Goal: Communication & Community: Ask a question

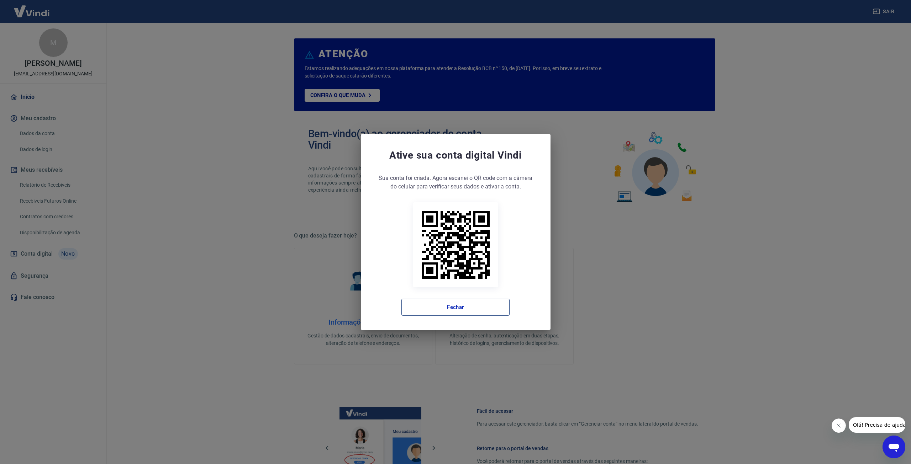
click at [447, 310] on button "Fechar" at bounding box center [455, 307] width 108 height 17
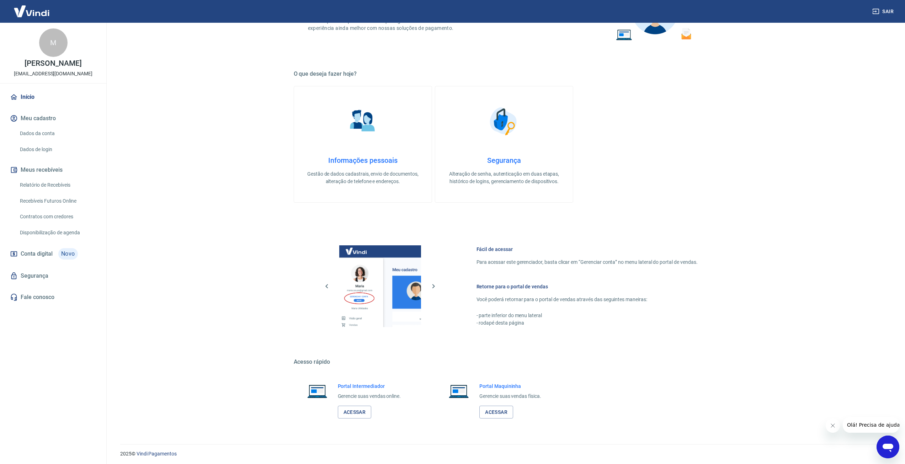
scroll to position [164, 0]
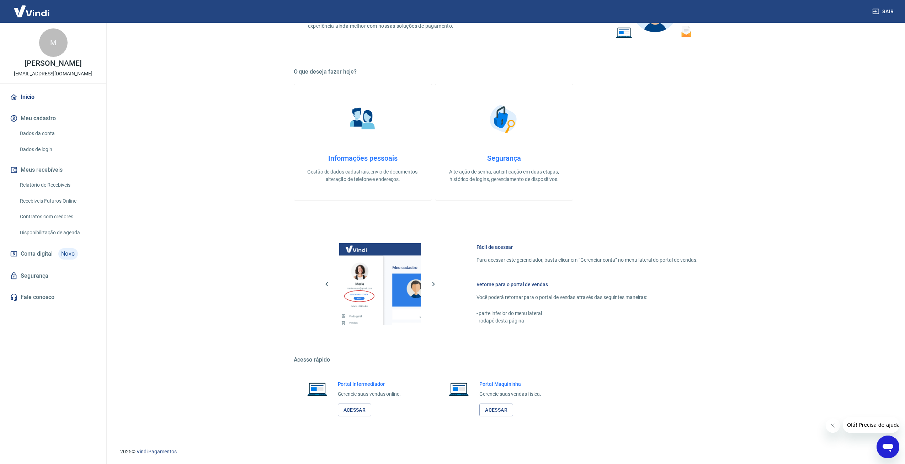
click at [38, 305] on link "Fale conosco" at bounding box center [53, 298] width 89 height 16
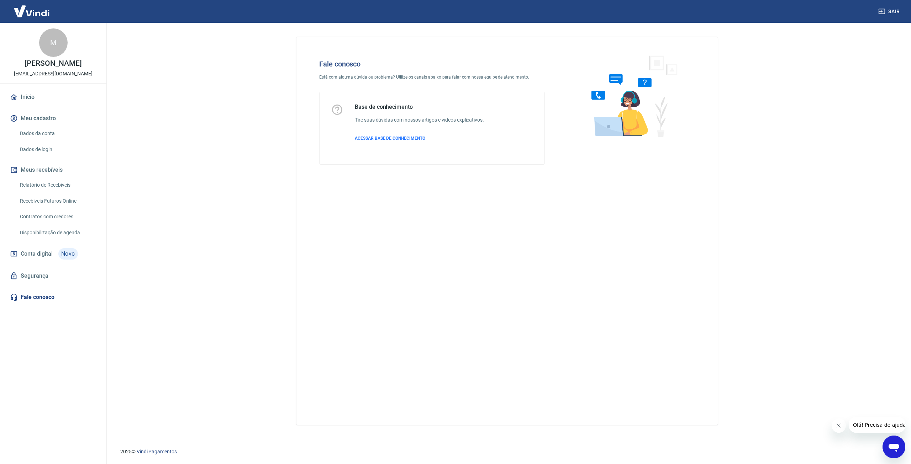
click at [888, 454] on div "Abrir janela de mensagens" at bounding box center [893, 447] width 21 height 21
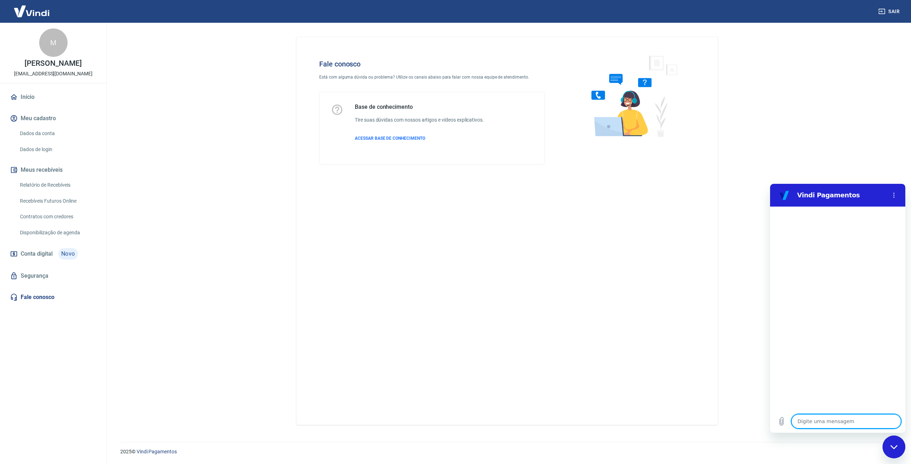
click at [832, 422] on textarea at bounding box center [846, 421] width 110 height 14
type textarea "F"
type textarea "x"
type textarea "Fa"
type textarea "x"
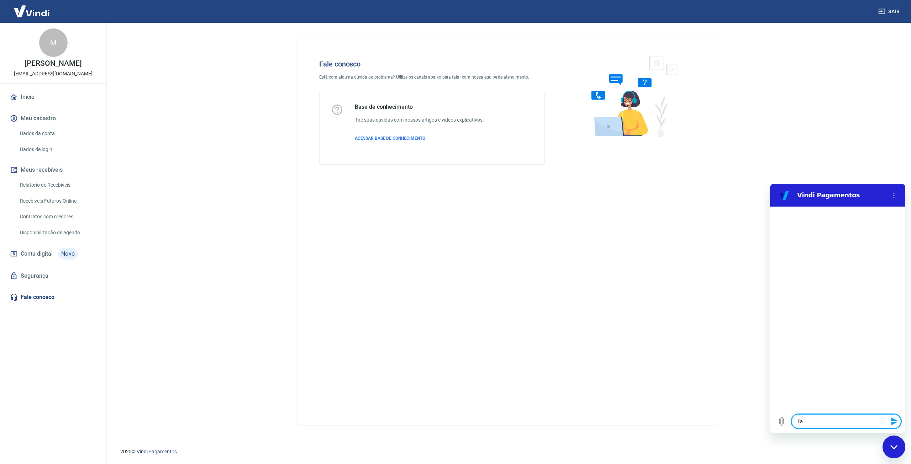
type textarea "Fal"
type textarea "x"
type textarea "Fala"
type textarea "x"
type textarea "Falar"
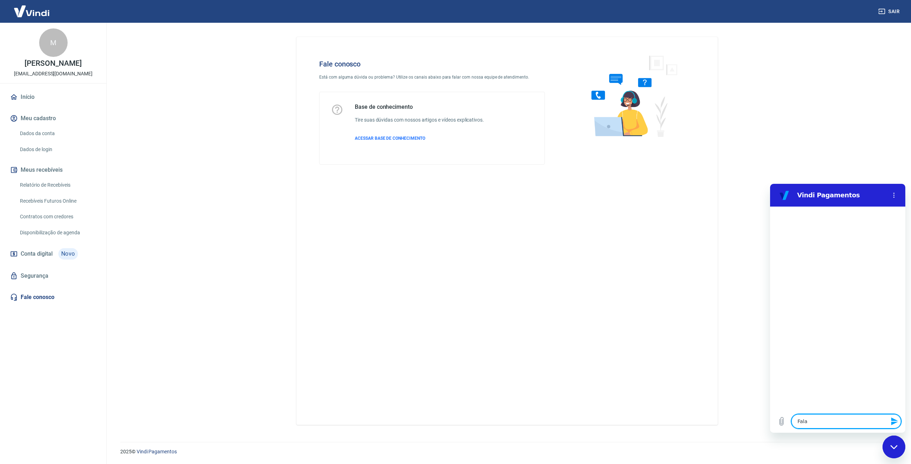
type textarea "x"
type textarea "Falar"
type textarea "x"
type textarea "Falar c"
type textarea "x"
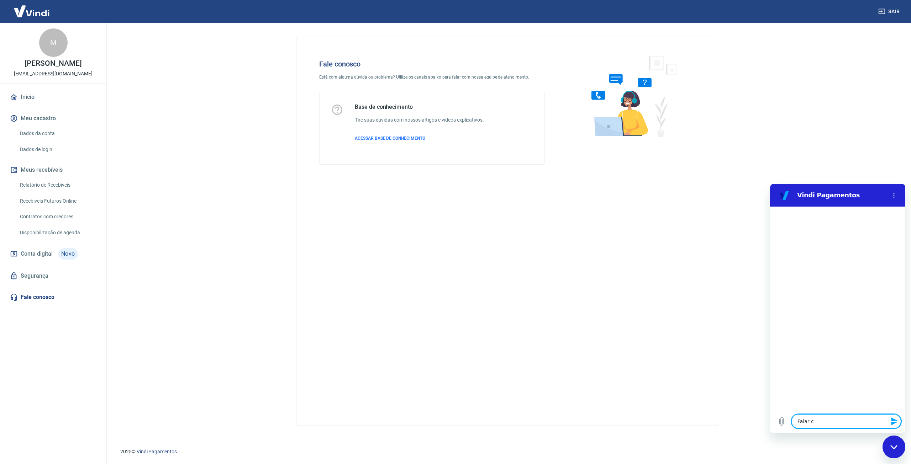
type textarea "Falar co"
type textarea "x"
type textarea "Falar com"
type textarea "x"
type textarea "Falar com"
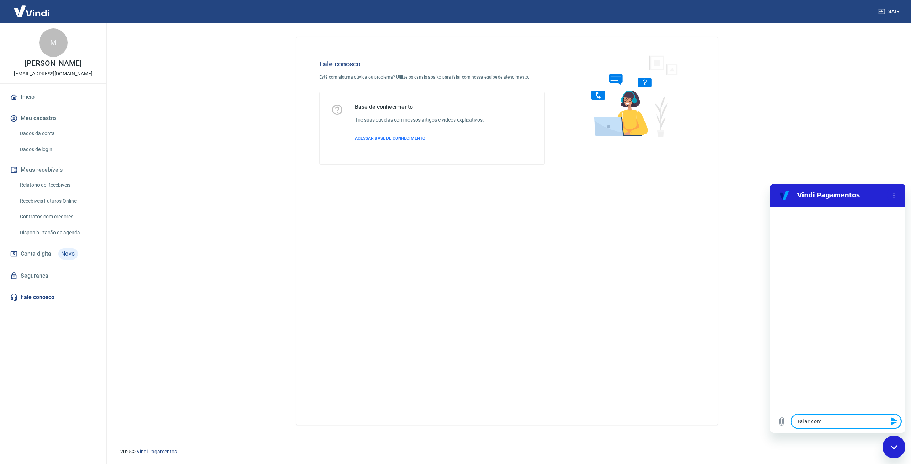
type textarea "x"
type textarea "Falar com u"
type textarea "x"
type textarea "Falar com um"
type textarea "x"
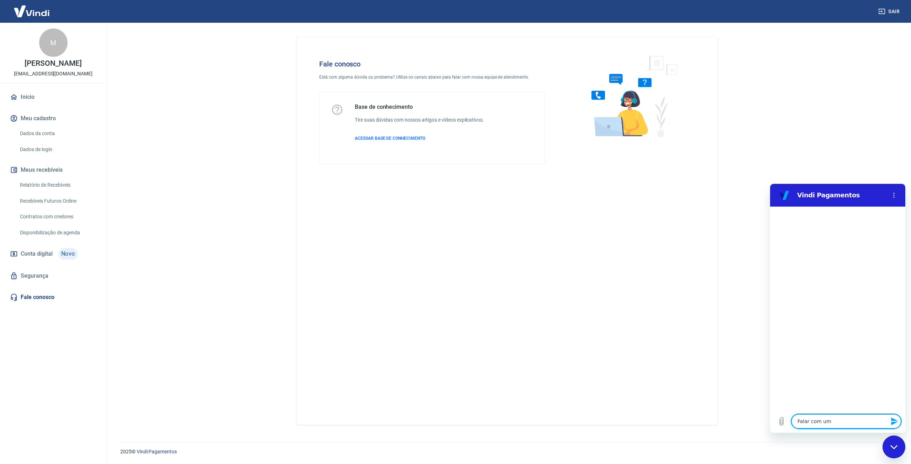
type textarea "Falar com um"
type textarea "x"
type textarea "Falar com um a"
type textarea "x"
type textarea "Falar com um at"
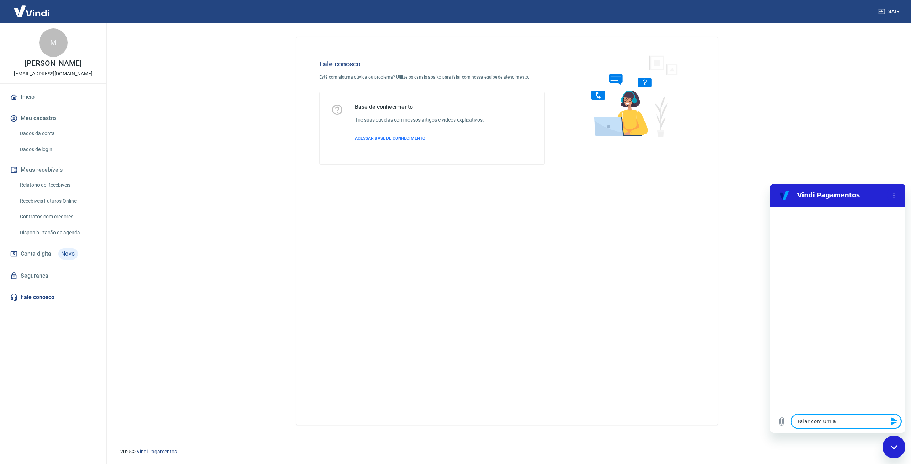
type textarea "x"
type textarea "Falar com um ate"
type textarea "x"
type textarea "Falar com um aten"
type textarea "x"
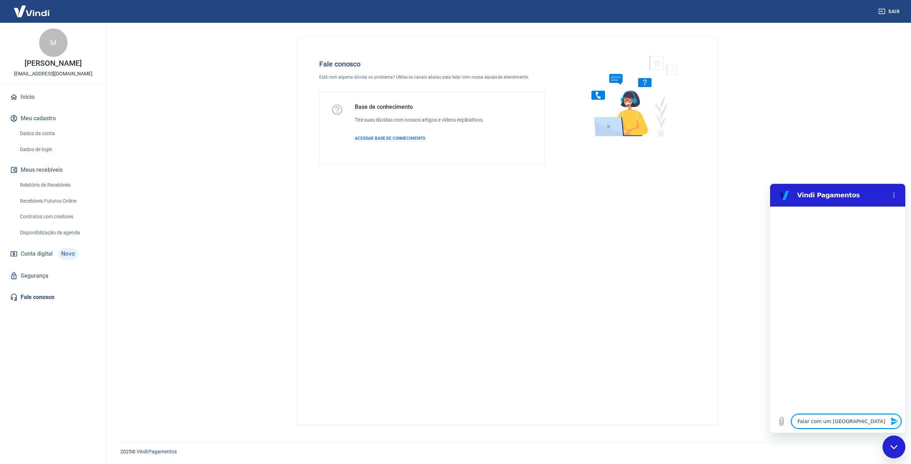
type textarea "Falar com um atend"
type textarea "x"
type textarea "Falar com um atende"
type textarea "x"
type textarea "Falar com um atenden"
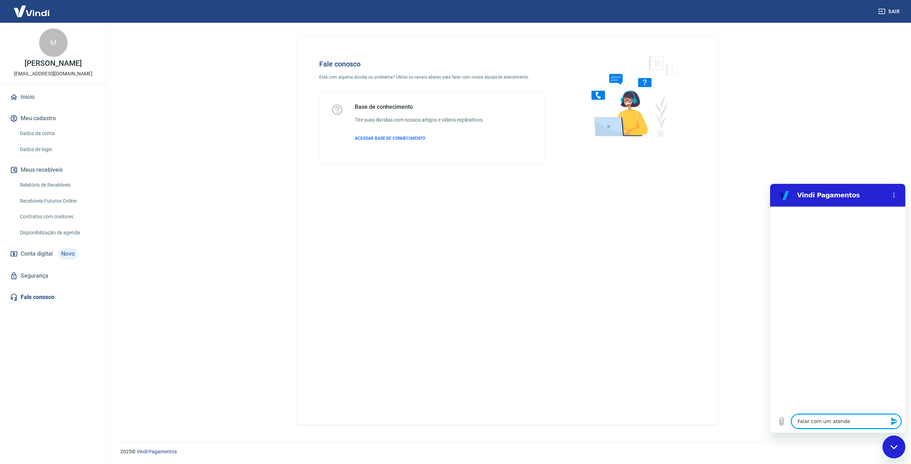
type textarea "x"
type textarea "Falar com um atendent"
type textarea "x"
type textarea "Falar com um atendente"
type textarea "x"
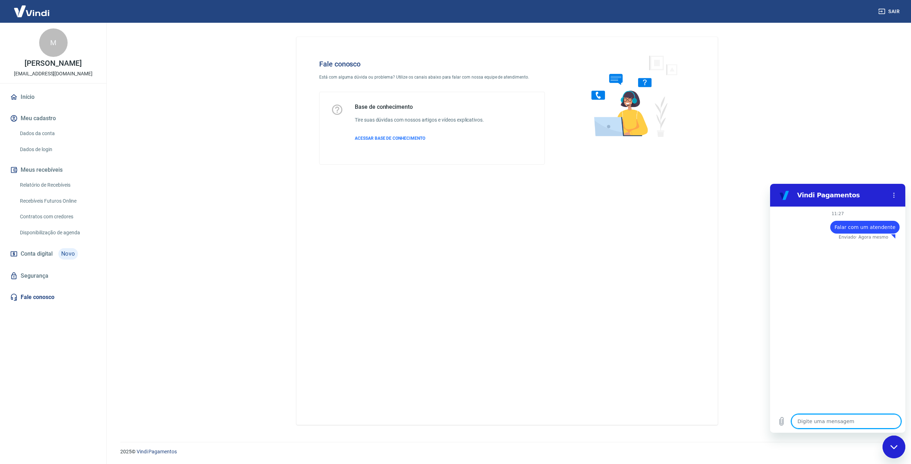
type textarea "x"
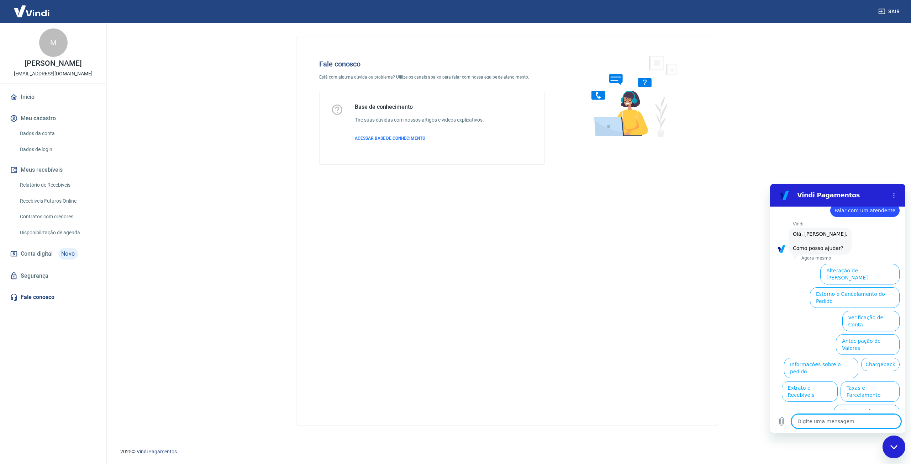
type textarea "n"
type textarea "x"
type textarea "ne"
type textarea "x"
type textarea "neg"
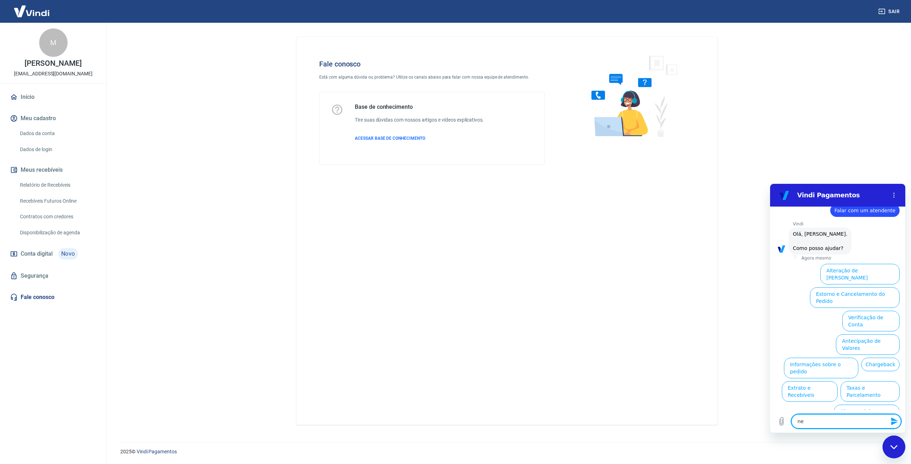
type textarea "x"
type textarea "nego"
type textarea "x"
type textarea "negoc"
type textarea "x"
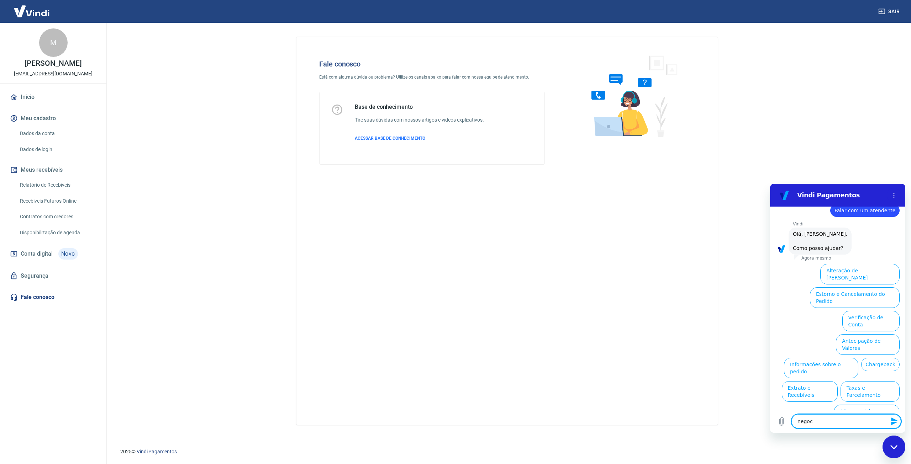
type textarea "negoci"
type textarea "x"
type textarea "negocia"
type textarea "x"
type textarea "negociar"
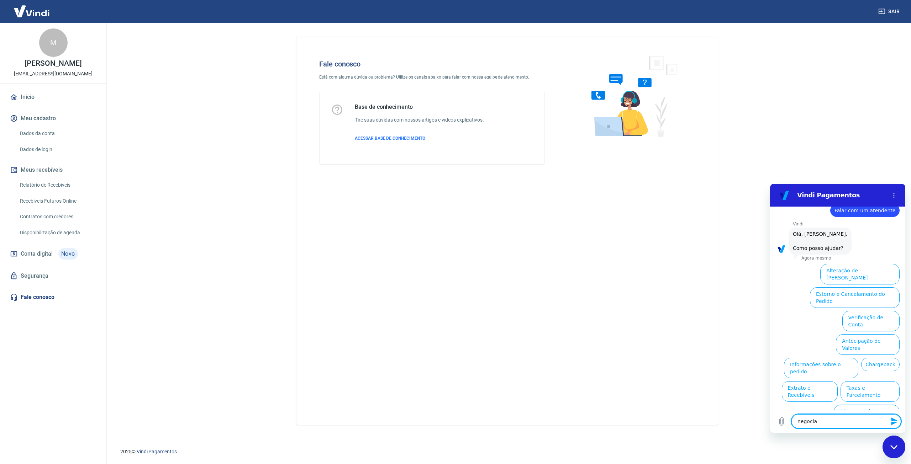
type textarea "x"
type textarea "negociar"
type textarea "x"
type textarea "negociar t"
type textarea "x"
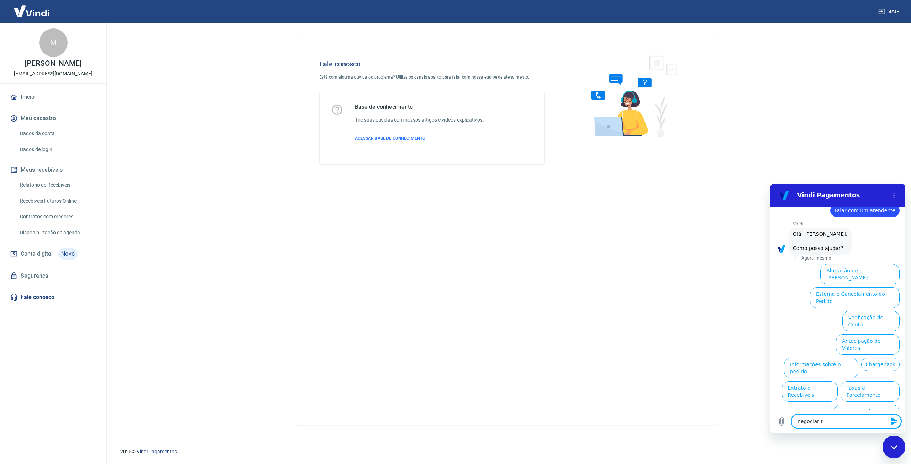
type textarea "negociar ta"
type textarea "x"
type textarea "negociar tax"
type textarea "x"
type textarea "negociar taxa"
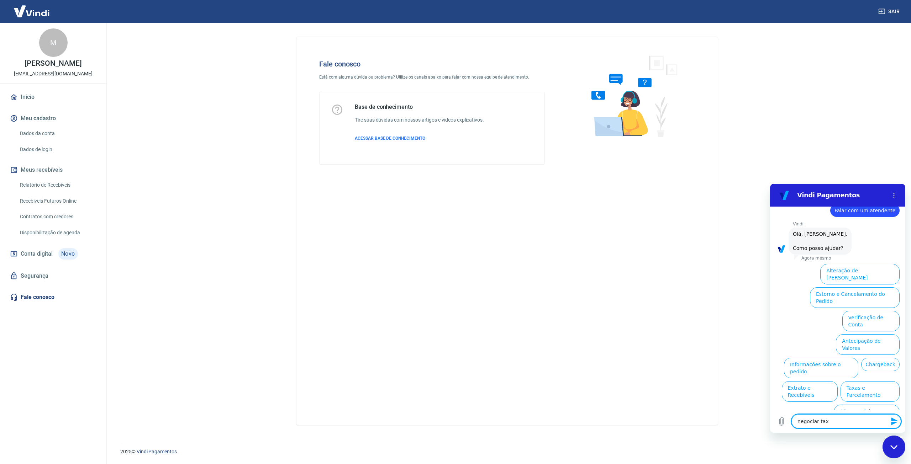
type textarea "x"
type textarea "negociar taxas"
type textarea "x"
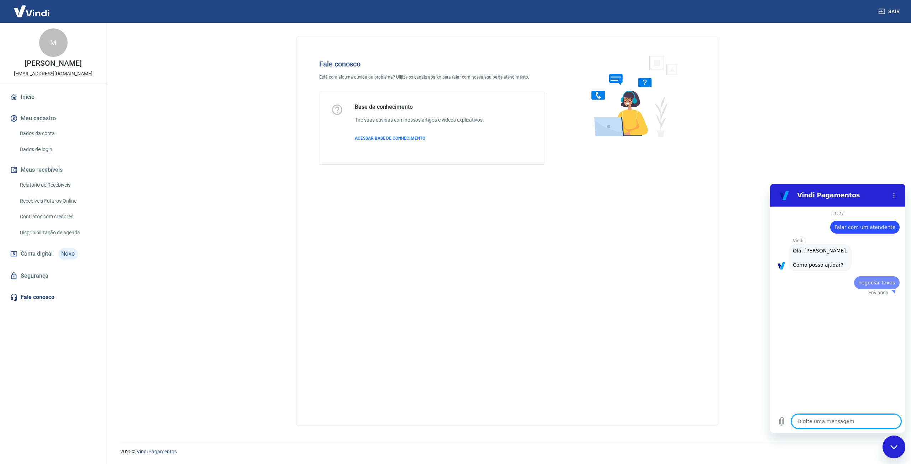
scroll to position [0, 0]
type textarea "x"
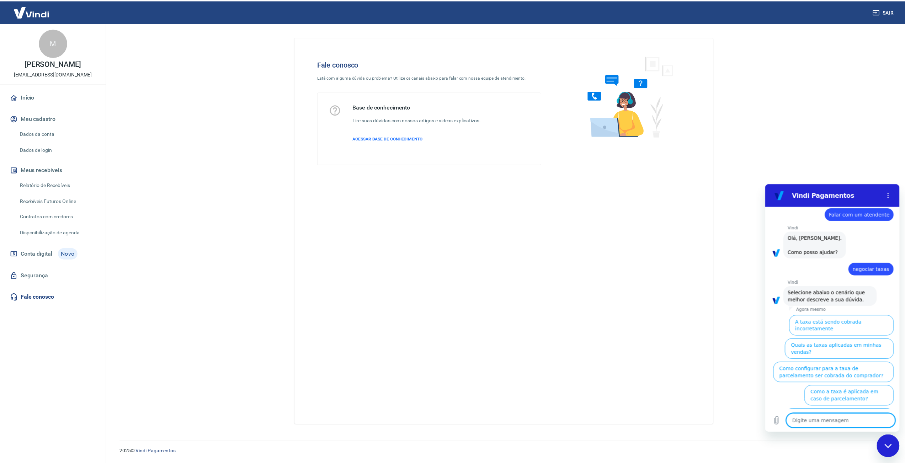
scroll to position [13, 0]
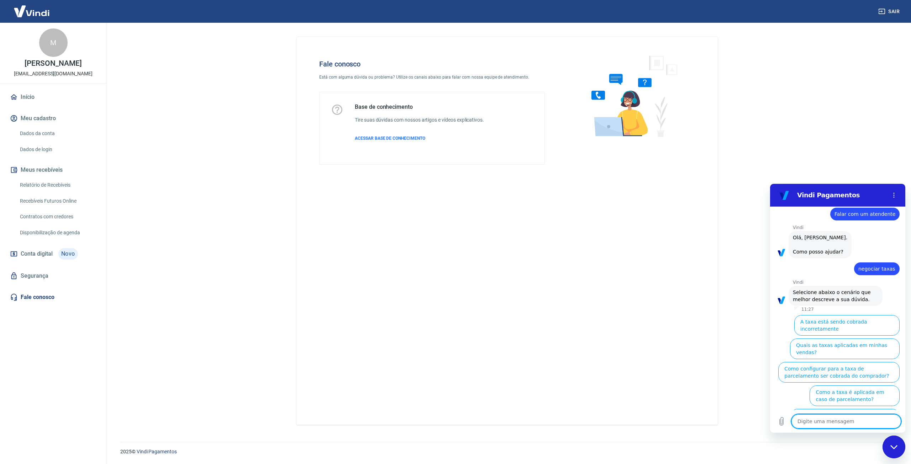
click at [62, 224] on link "Contratos com credores" at bounding box center [57, 217] width 81 height 15
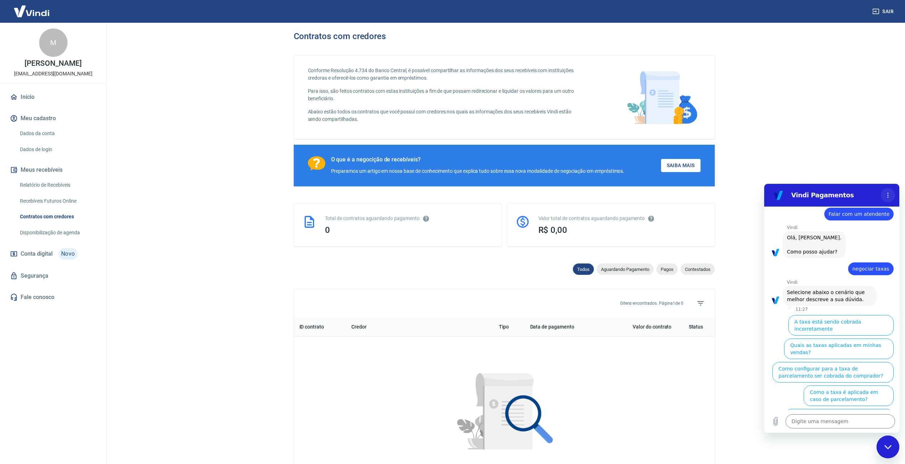
click at [893, 197] on button "Menu de opções" at bounding box center [888, 195] width 14 height 14
drag, startPoint x: 779, startPoint y: 194, endPoint x: 1545, endPoint y: 368, distance: 785.4
click at [779, 194] on figure at bounding box center [779, 195] width 14 height 14
click at [796, 135] on main "Contratos com credores Conforme Resolução 4.734 do Banco Central, é possível co…" at bounding box center [504, 244] width 802 height 442
click at [40, 259] on span "Conta digital" at bounding box center [37, 254] width 32 height 10
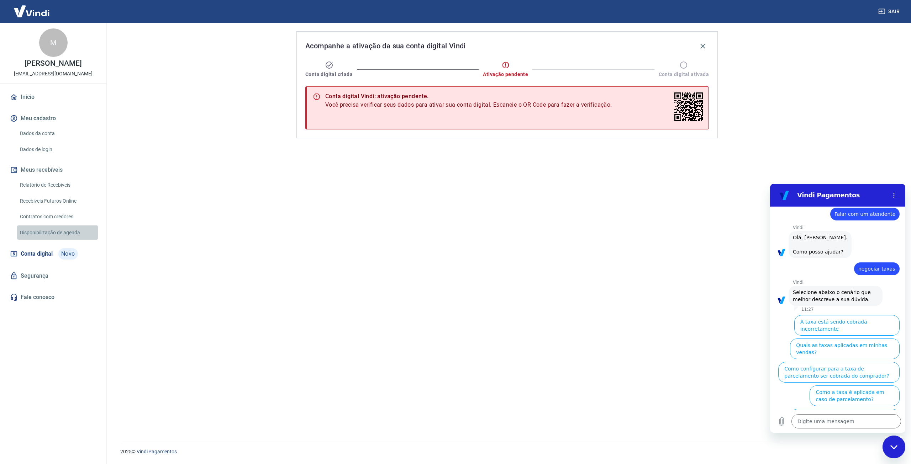
click at [33, 237] on link "Disponibilização de agenda" at bounding box center [57, 233] width 81 height 15
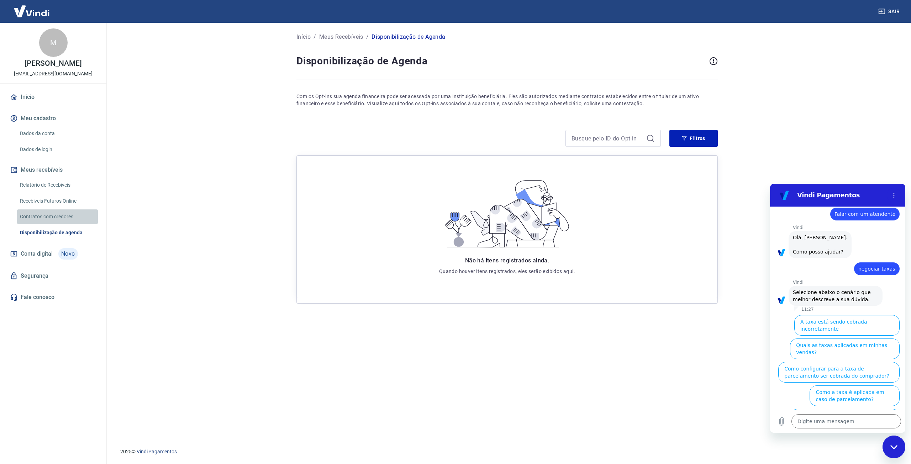
click at [32, 224] on link "Contratos com credores" at bounding box center [57, 217] width 81 height 15
click at [32, 259] on span "Conta digital" at bounding box center [37, 254] width 32 height 10
click at [47, 254] on link "Conta digital Novo" at bounding box center [53, 253] width 89 height 17
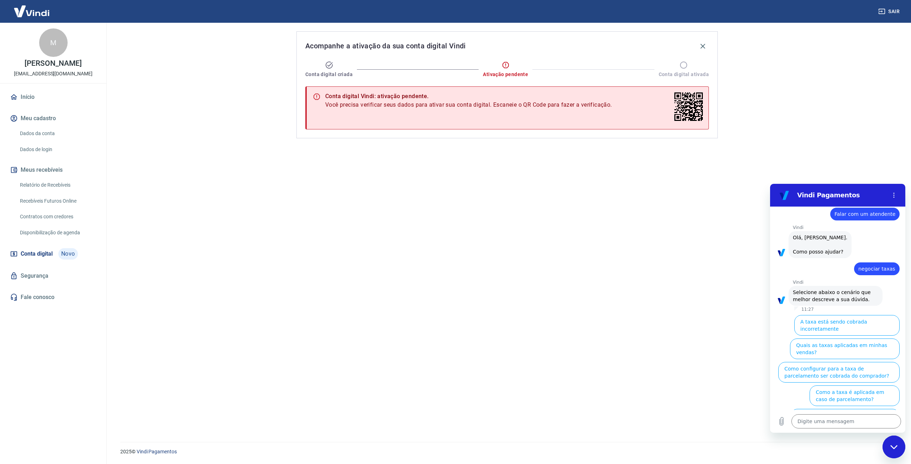
click at [48, 217] on link "Contratos com credores" at bounding box center [57, 217] width 81 height 15
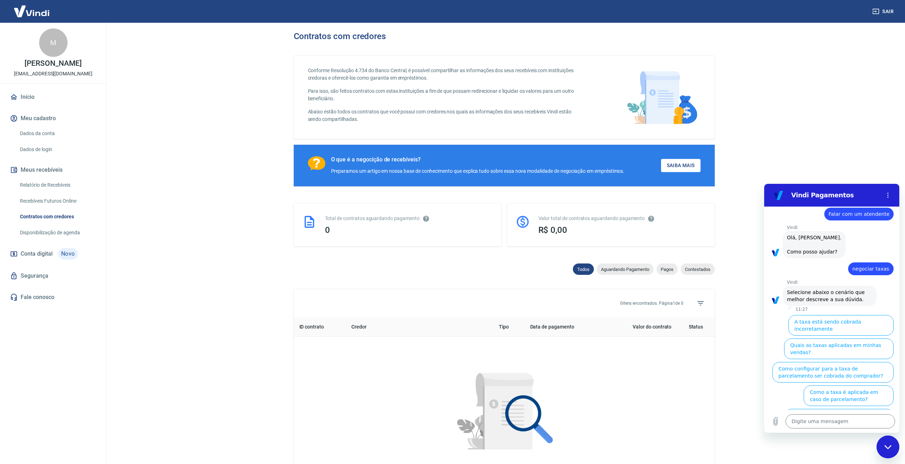
click at [36, 208] on link "Recebíveis Futuros Online" at bounding box center [57, 201] width 81 height 15
click at [60, 206] on link "Recebíveis Futuros Online" at bounding box center [57, 201] width 81 height 15
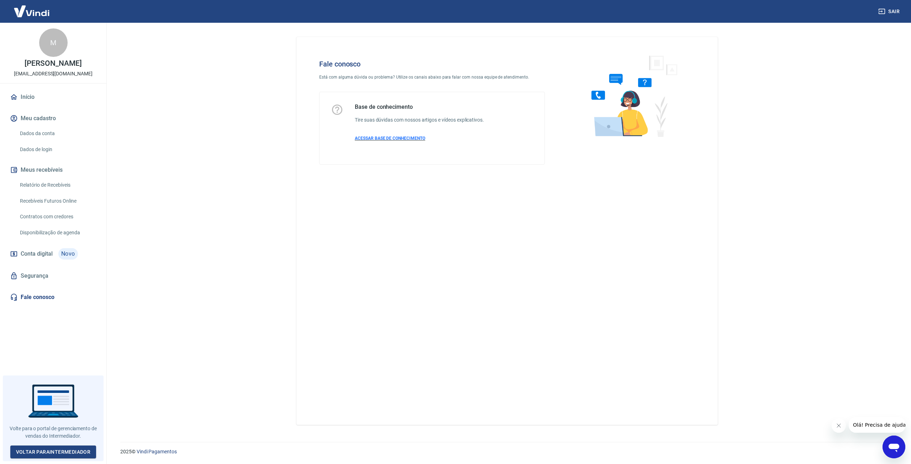
click at [393, 138] on span "ACESSAR BASE DE CONHECIMENTO" at bounding box center [390, 138] width 70 height 5
click at [39, 455] on link "Voltar para Intermediador" at bounding box center [53, 452] width 86 height 13
click at [367, 141] on span "ACESSAR BASE DE CONHECIMENTO" at bounding box center [390, 138] width 70 height 5
click at [63, 449] on link "Voltar para Intermediador" at bounding box center [53, 452] width 86 height 13
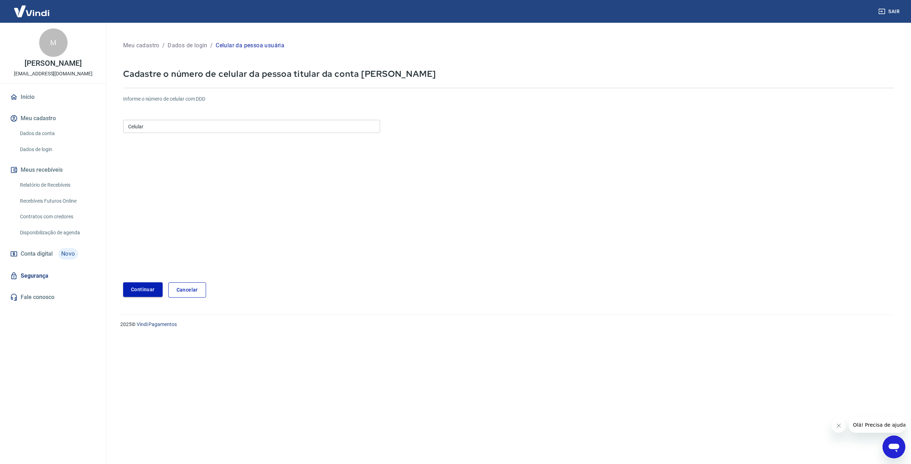
click at [144, 296] on button "Continuar" at bounding box center [142, 289] width 39 height 15
click at [167, 127] on input "Celular" at bounding box center [251, 126] width 257 height 13
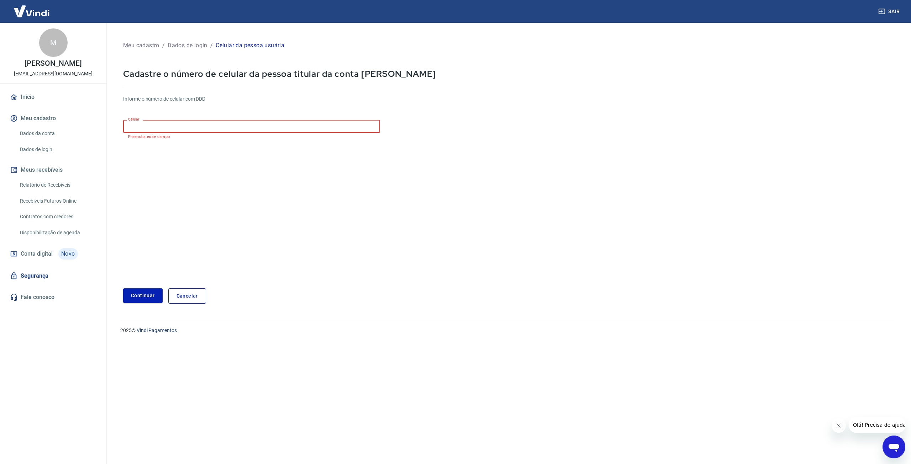
type input "(32) 99995-2886"
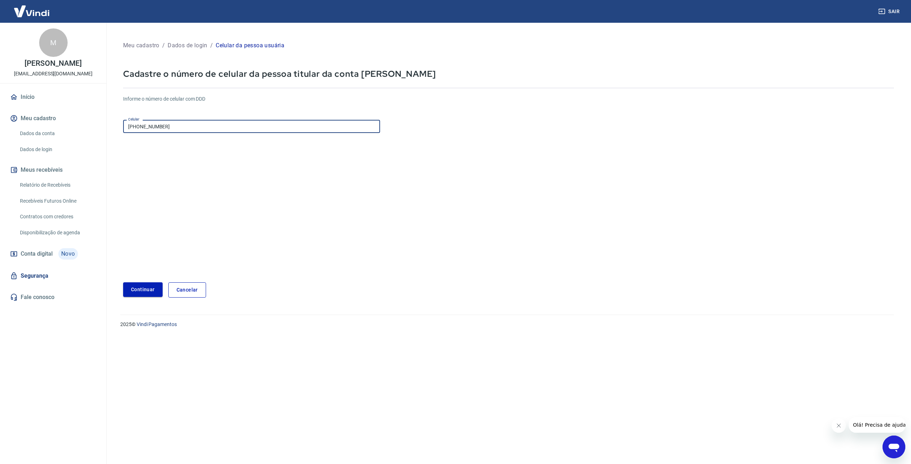
click at [146, 289] on button "Continuar" at bounding box center [142, 289] width 39 height 15
